Goal: Obtain resource: Download file/media

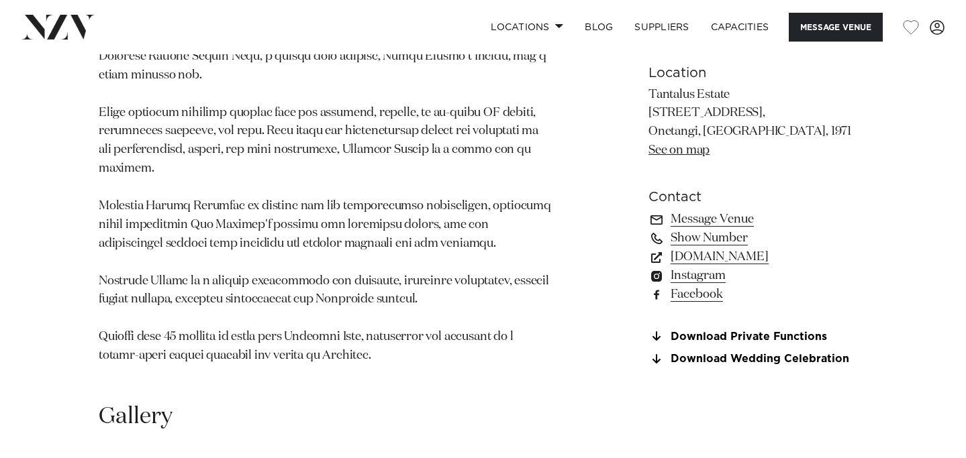
scroll to position [962, 0]
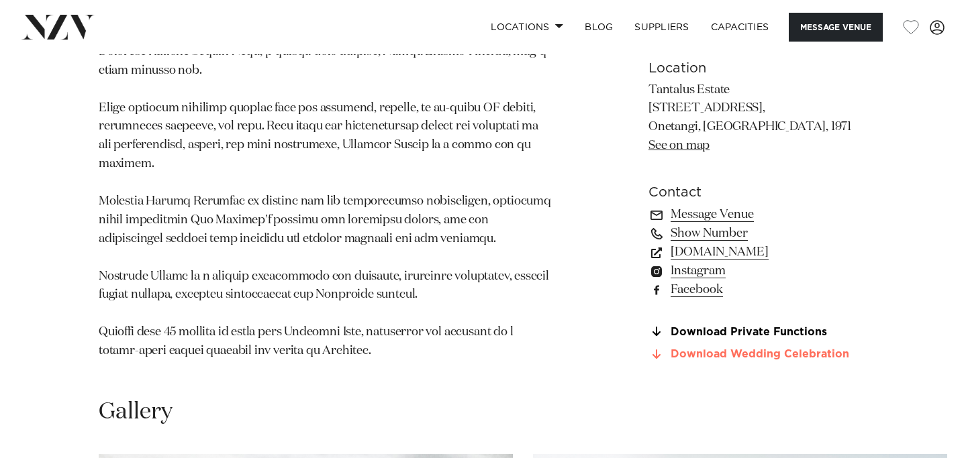
click at [774, 349] on link "Download Wedding Celebration" at bounding box center [757, 355] width 219 height 12
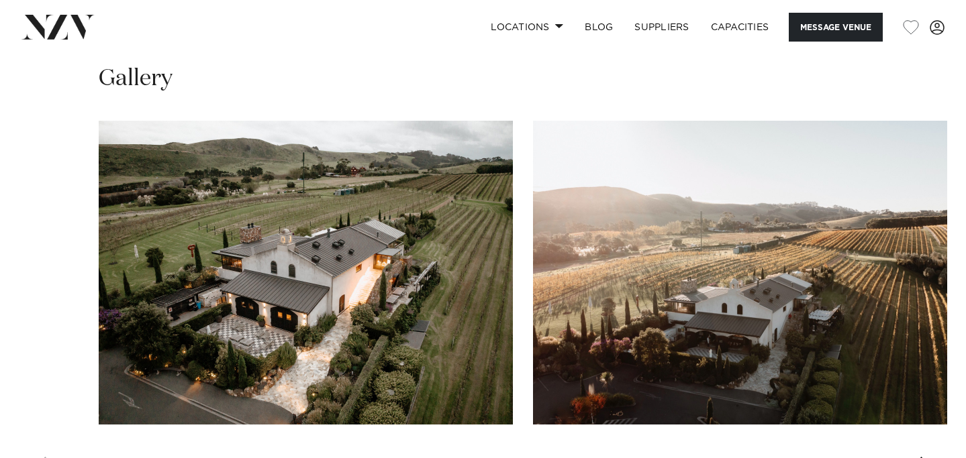
scroll to position [1298, 0]
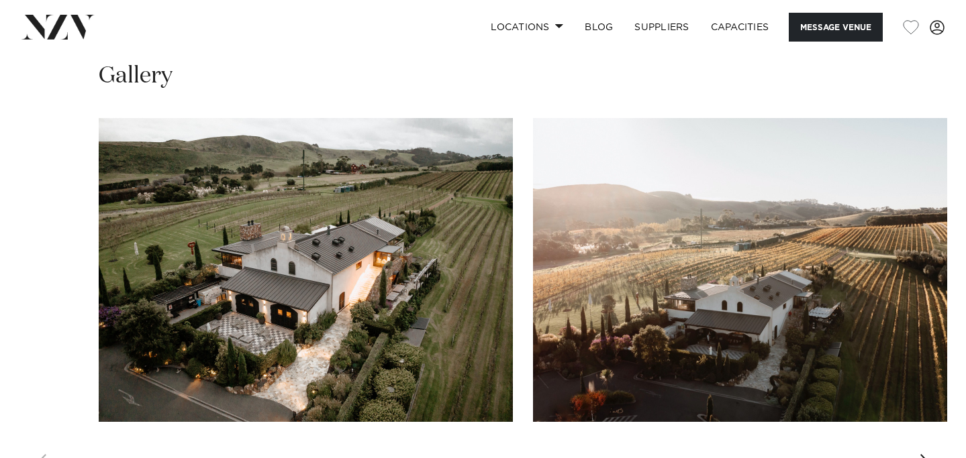
click at [251, 244] on img "1 / 25" at bounding box center [306, 270] width 414 height 304
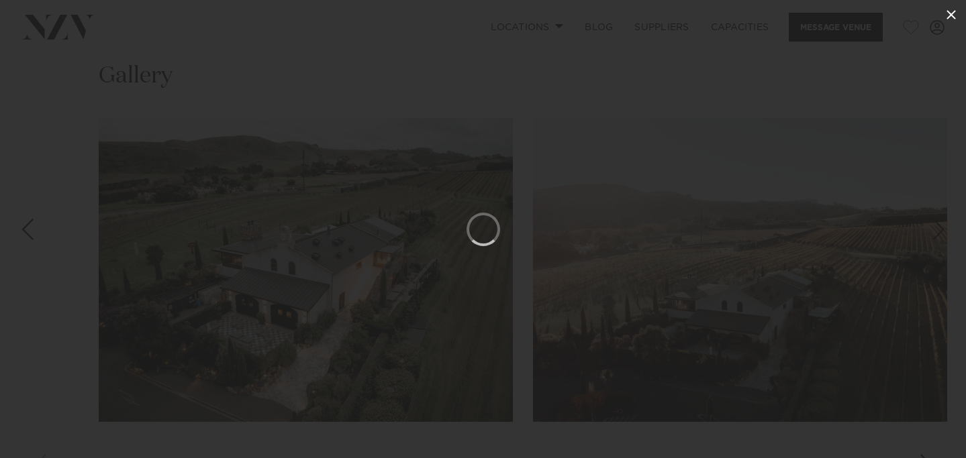
click at [948, 11] on icon at bounding box center [951, 15] width 16 height 16
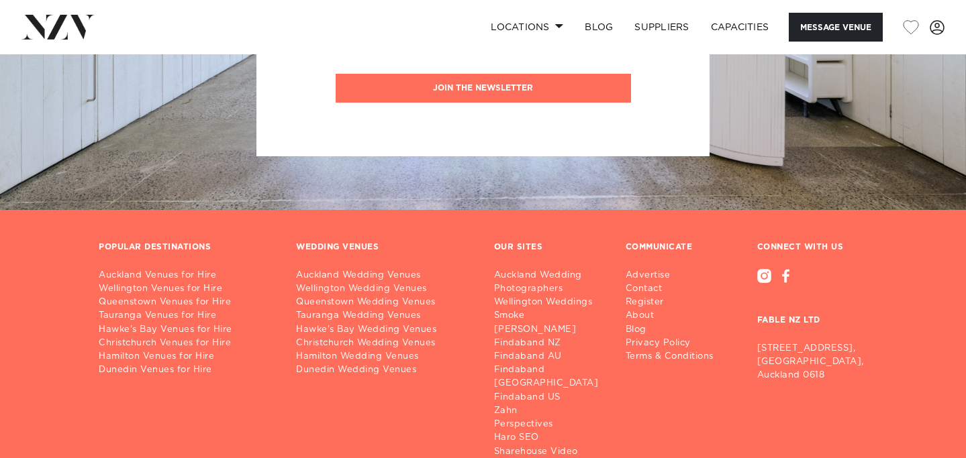
scroll to position [2447, 0]
